Goal: Task Accomplishment & Management: Use online tool/utility

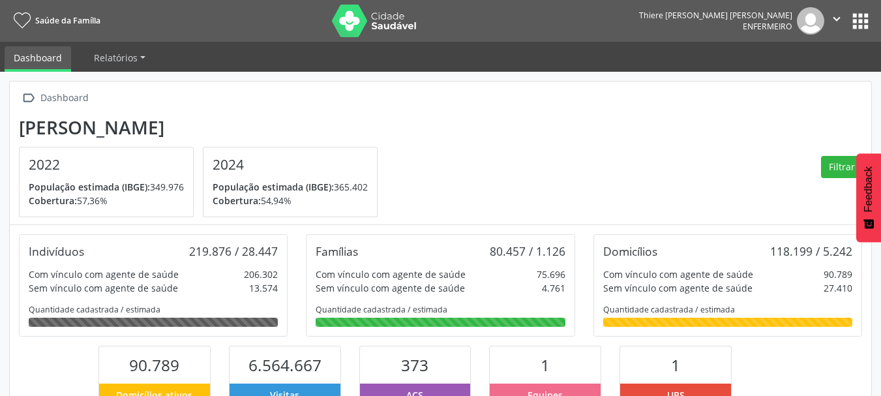
click at [876, 23] on nav "Saúde da Família Thiere José Cristovão Mendes Enfermeiro  Configurações Sair a…" at bounding box center [440, 21] width 881 height 42
click at [862, 23] on button "apps" at bounding box center [860, 21] width 23 height 23
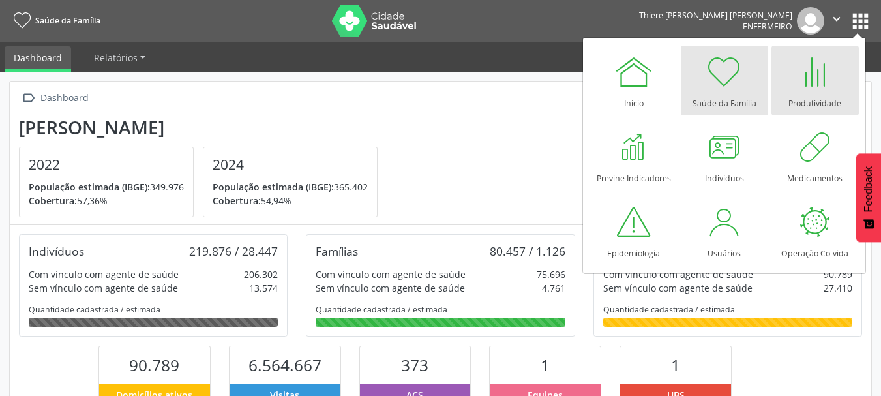
click at [810, 78] on div at bounding box center [814, 71] width 39 height 39
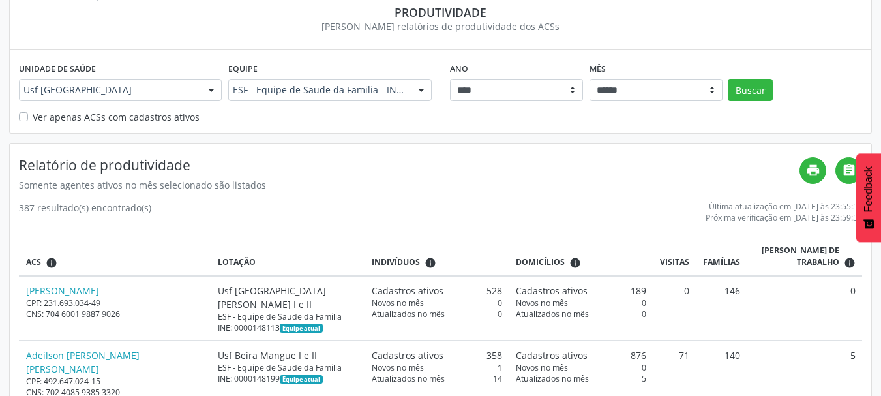
scroll to position [65, 0]
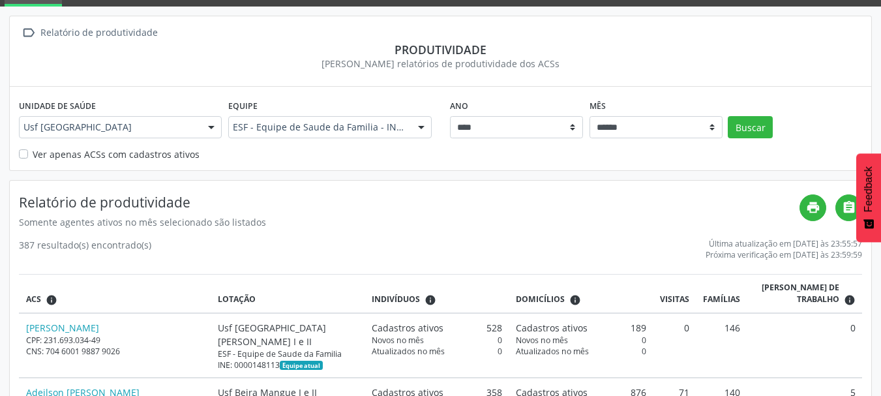
click at [213, 125] on div at bounding box center [211, 128] width 20 height 22
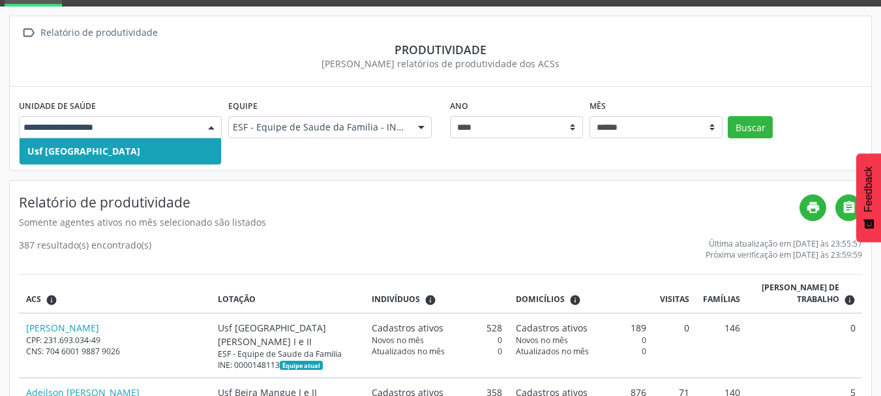
click at [186, 162] on span "Usf [GEOGRAPHIC_DATA]" at bounding box center [120, 151] width 201 height 26
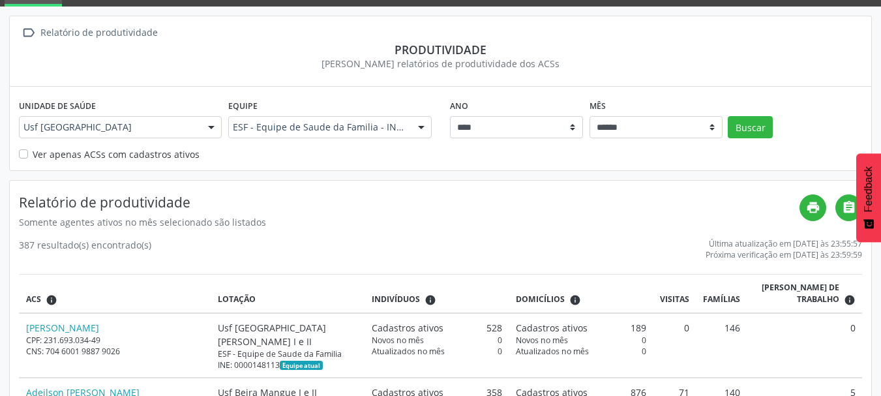
click at [184, 155] on label "Ver apenas ACSs com cadastros ativos" at bounding box center [116, 154] width 167 height 14
click at [308, 138] on div "Equipe ESF - Equipe de Saude da Familia - INE: 0000148350 ESF - Equipe de Saude…" at bounding box center [329, 121] width 209 height 51
click at [310, 136] on div "ESF - Equipe de Saude da Familia - INE: 0000148350" at bounding box center [329, 127] width 203 height 22
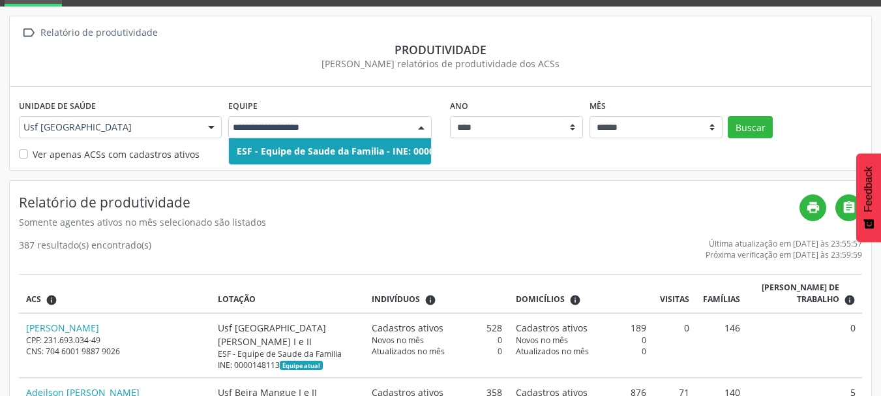
click at [313, 132] on input "text" at bounding box center [318, 127] width 171 height 13
click at [14, 160] on div "Unidade de saúde Usf [GEOGRAPHIC_DATA] Nascente Usf [GEOGRAPHIC_DATA] resultado…" at bounding box center [440, 128] width 861 height 83
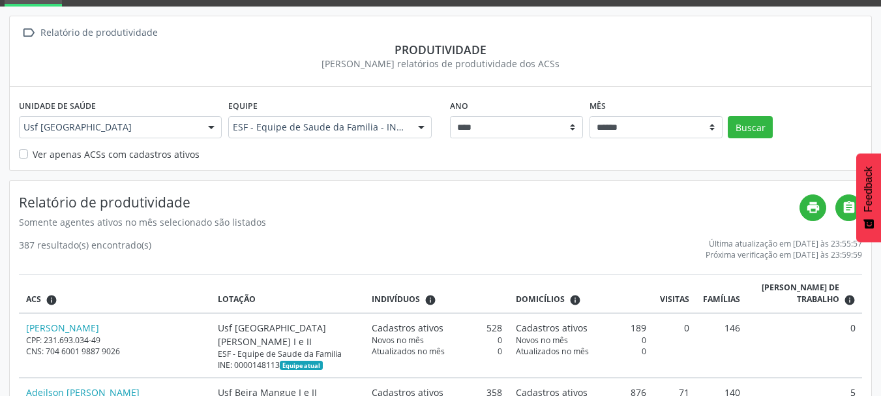
click at [33, 155] on label "Ver apenas ACSs com cadastros ativos" at bounding box center [116, 154] width 167 height 14
click at [751, 118] on button "Buscar" at bounding box center [749, 127] width 45 height 22
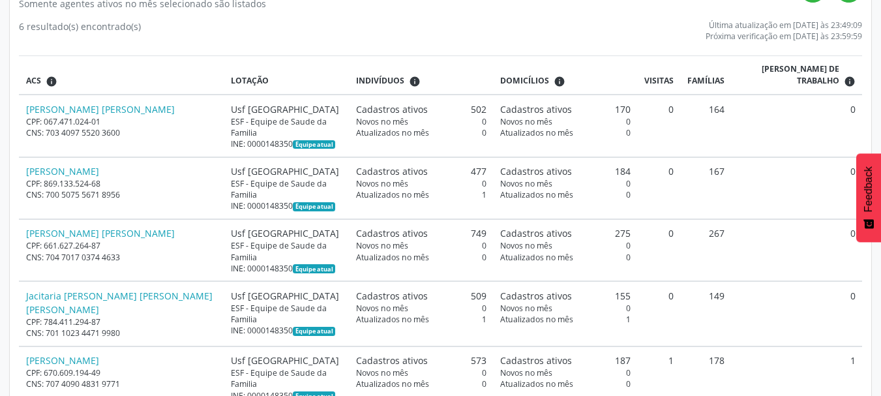
scroll to position [304, 0]
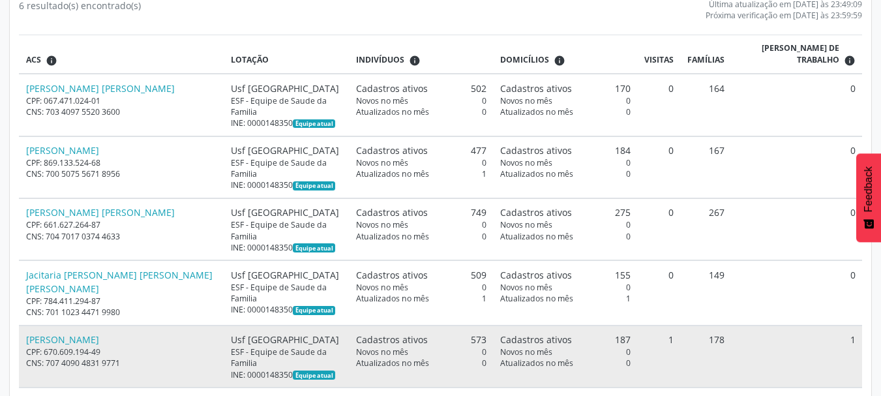
click at [231, 369] on div "INE: 0000148350 Equipe atual" at bounding box center [286, 374] width 111 height 11
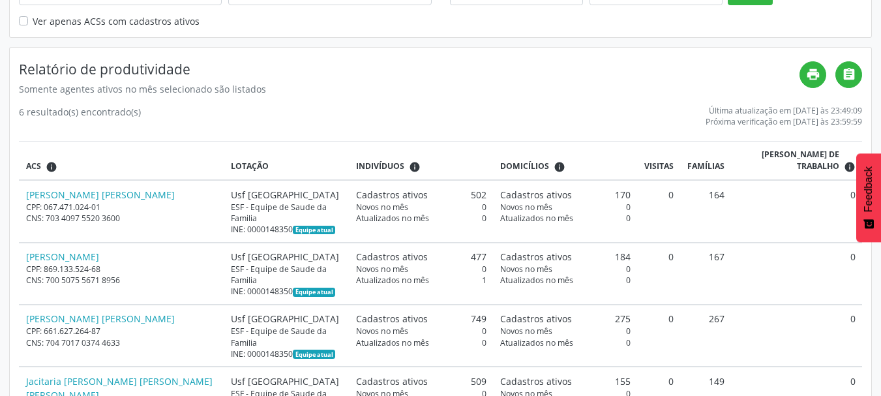
scroll to position [0, 0]
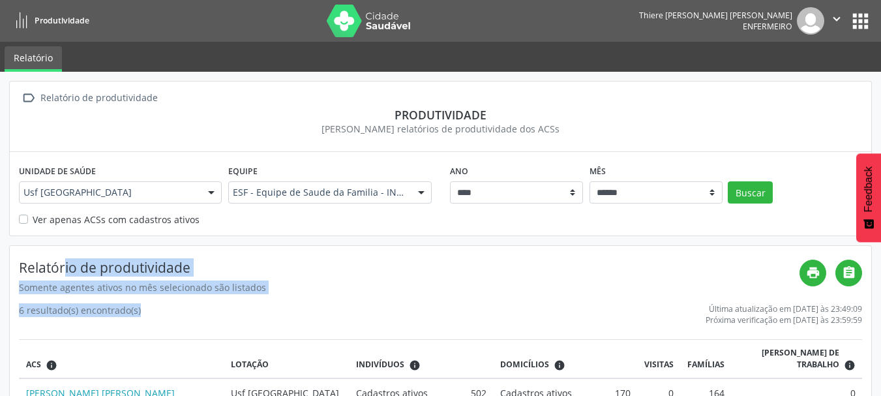
drag, startPoint x: 89, startPoint y: 285, endPoint x: 113, endPoint y: 306, distance: 32.4
click at [114, 306] on div "6 resultado(s) encontrado(s)" at bounding box center [80, 314] width 122 height 22
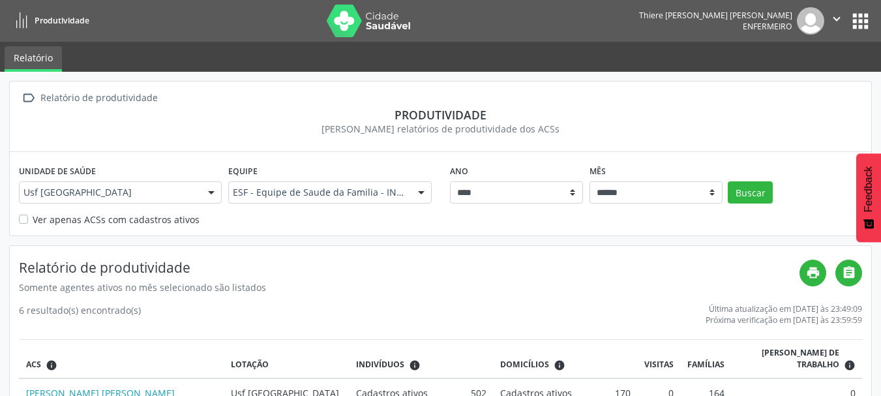
click at [857, 20] on button "apps" at bounding box center [860, 21] width 23 height 23
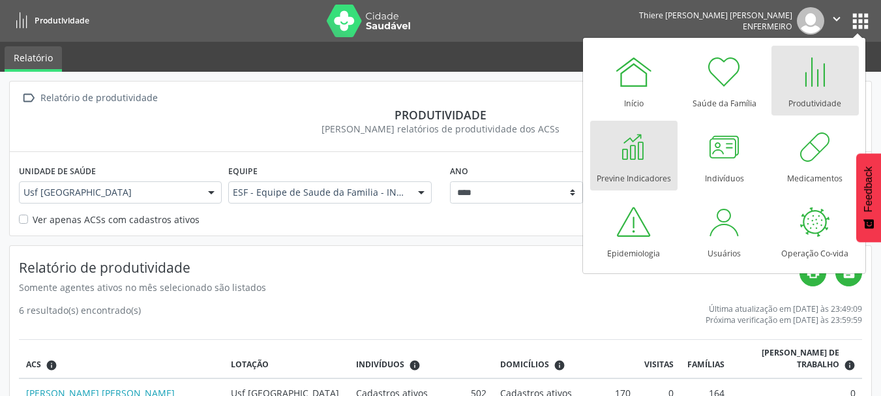
click at [649, 136] on div at bounding box center [633, 146] width 39 height 39
